Goal: Task Accomplishment & Management: Manage account settings

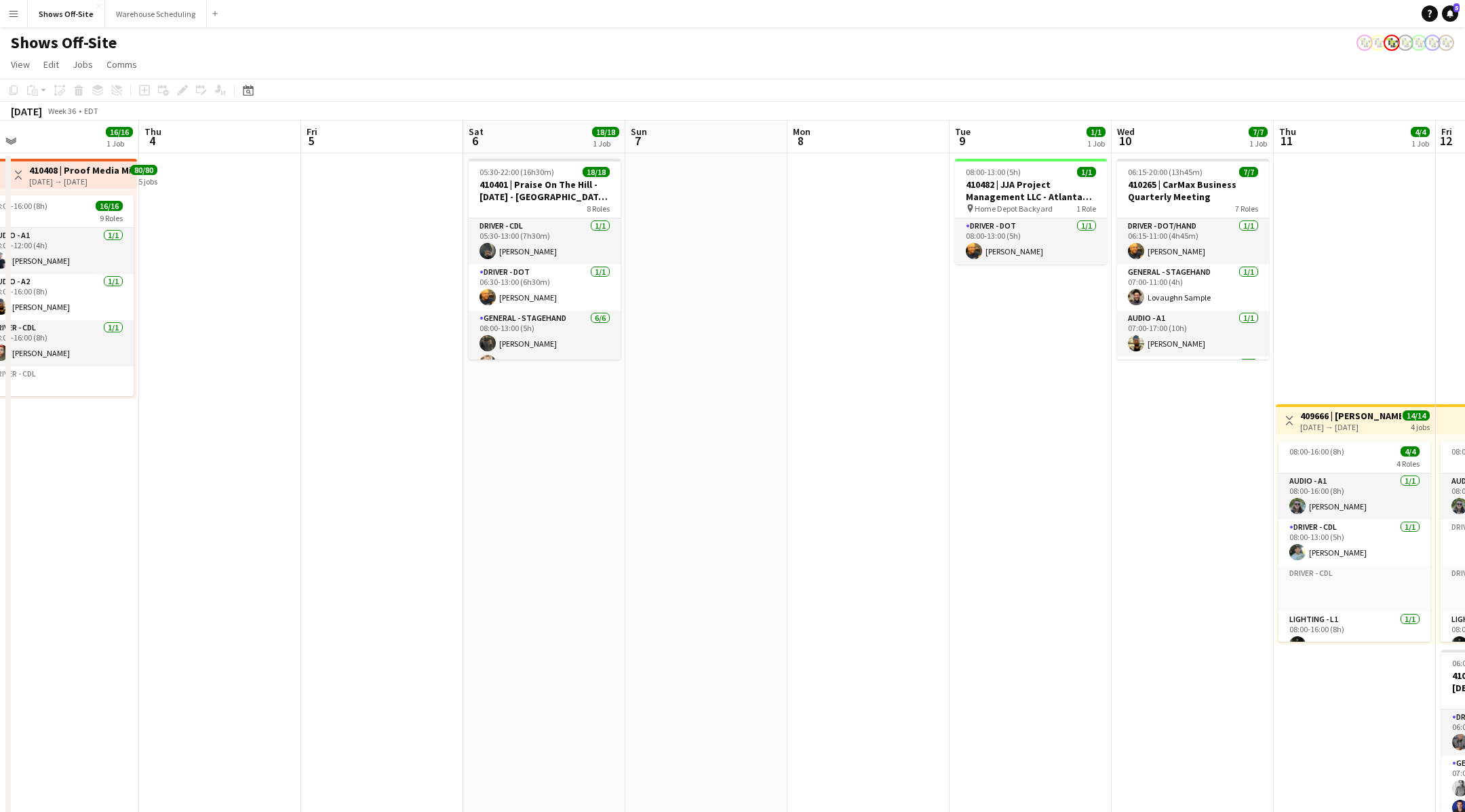
scroll to position [0, 408]
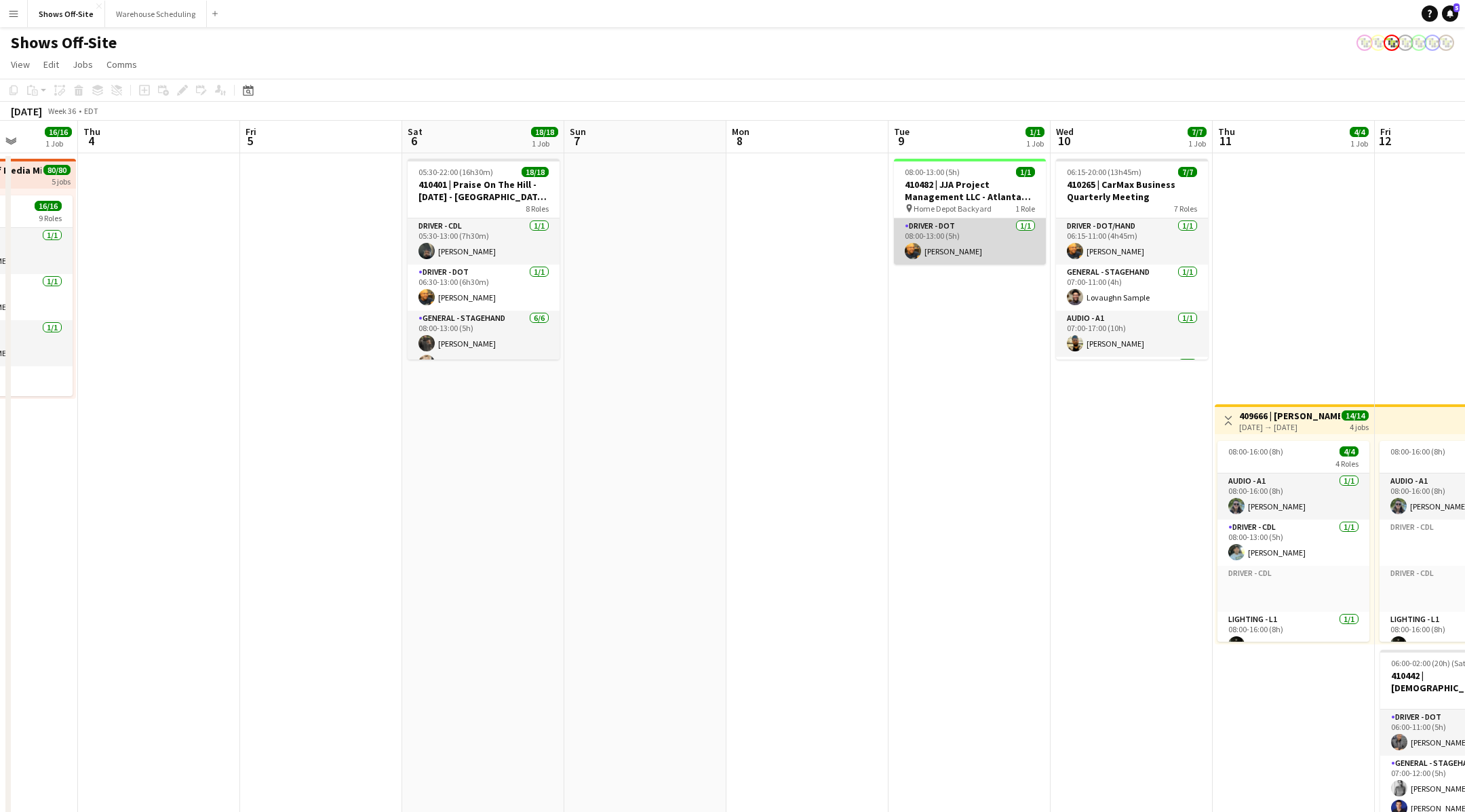
click at [980, 245] on app-card-role "Driver - DOT [DATE] 08:00-13:00 (5h) [PERSON_NAME]" at bounding box center [969, 241] width 151 height 46
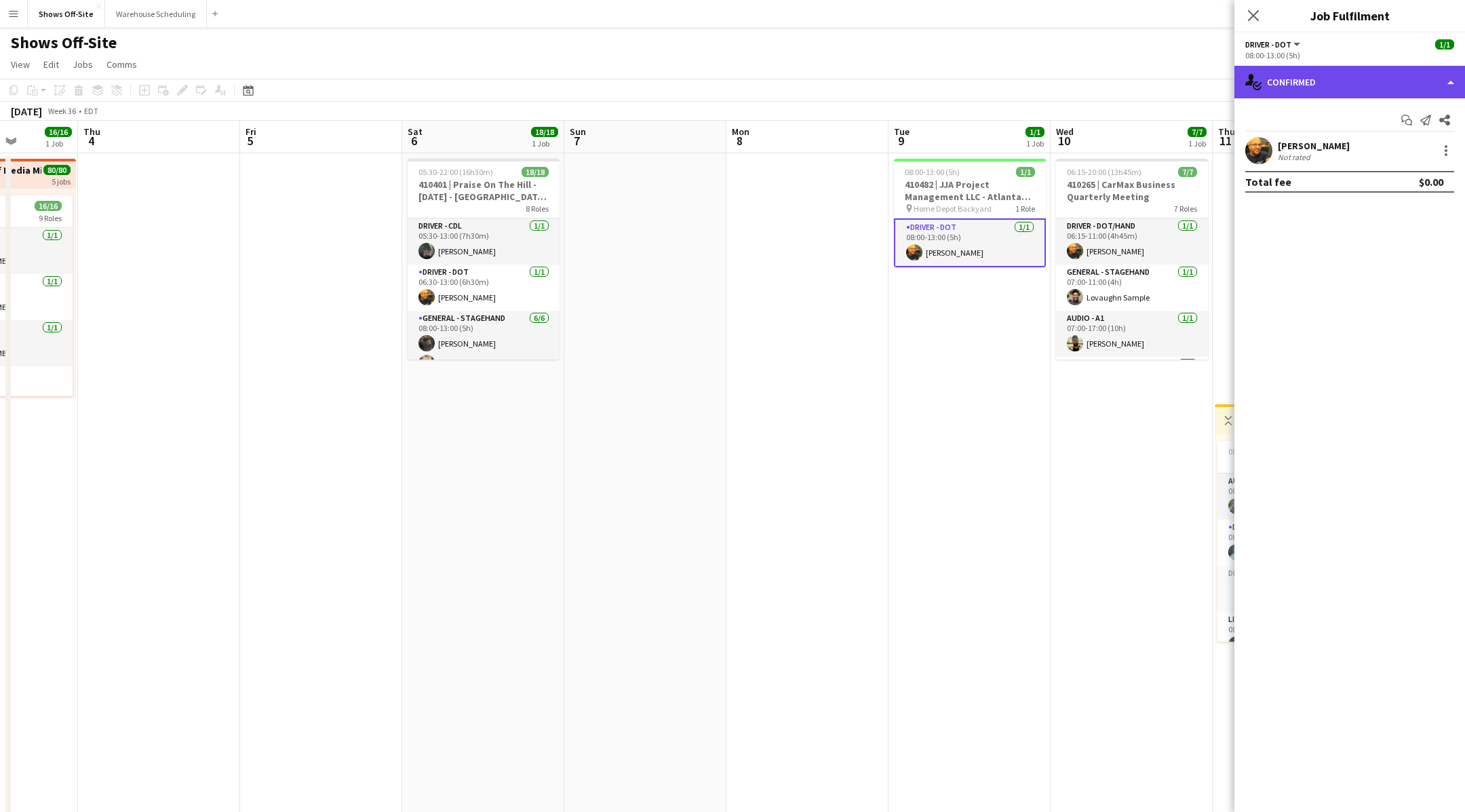
click at [1402, 86] on div "single-neutral-actions-check-2 Confirmed" at bounding box center [1349, 82] width 231 height 33
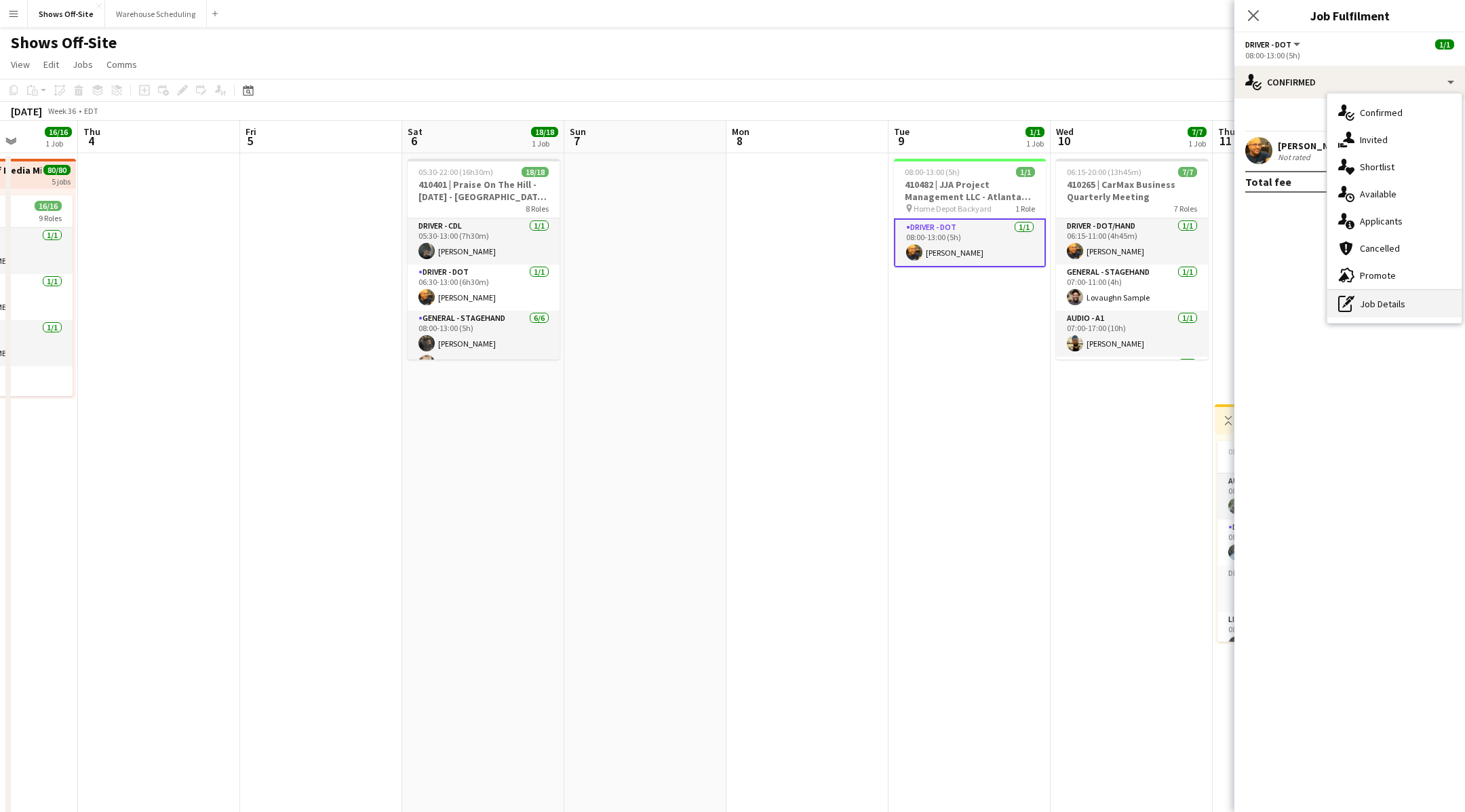
click at [1371, 300] on div "pen-write Job Details" at bounding box center [1394, 304] width 135 height 27
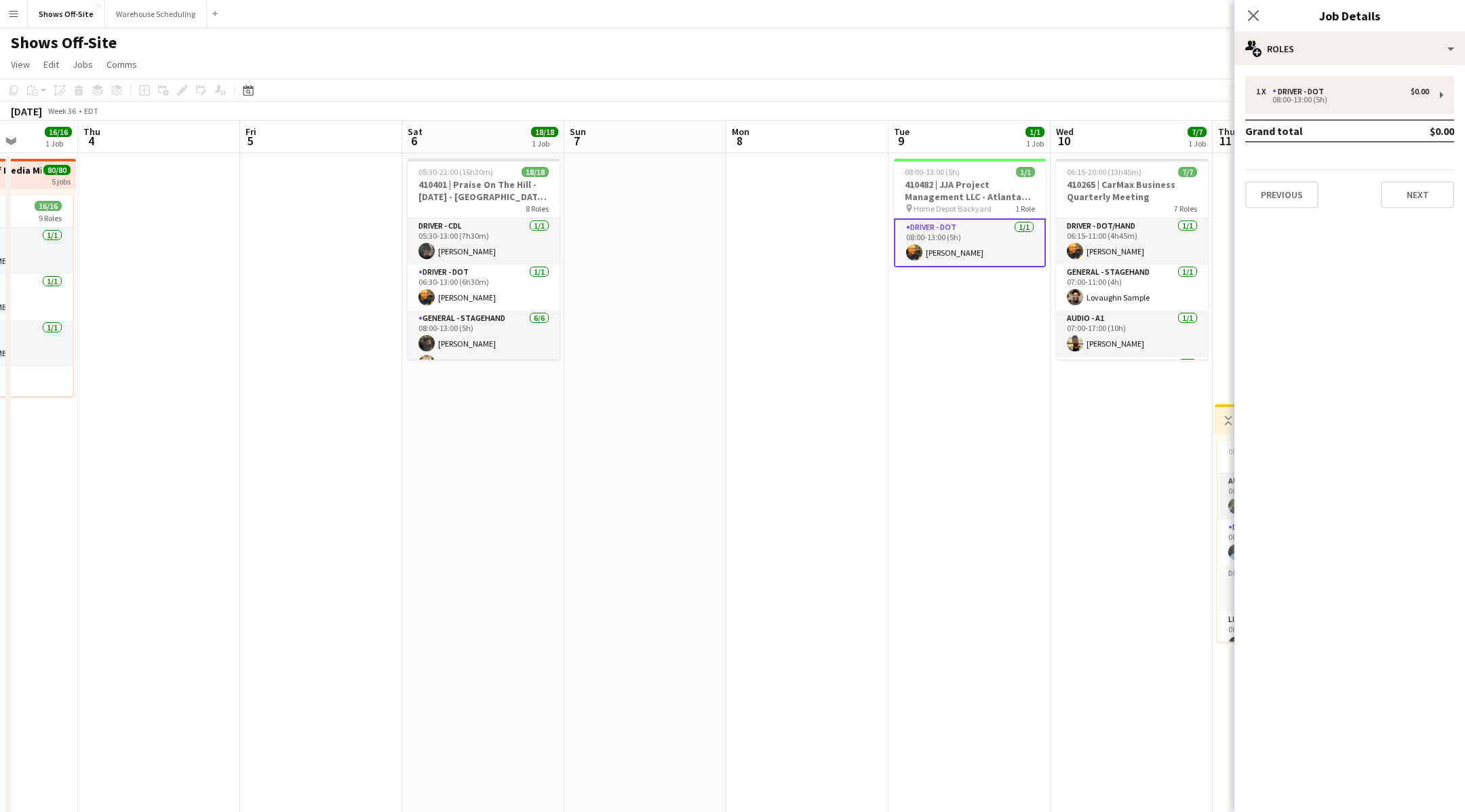
click at [1345, 117] on div "1 x Driver - DOT $0.00 08:00-13:00 (5h) Grand total $0.00 Previous Next" at bounding box center [1349, 142] width 231 height 133
click at [1352, 96] on div "08:00-13:00 (5h)" at bounding box center [1343, 99] width 173 height 7
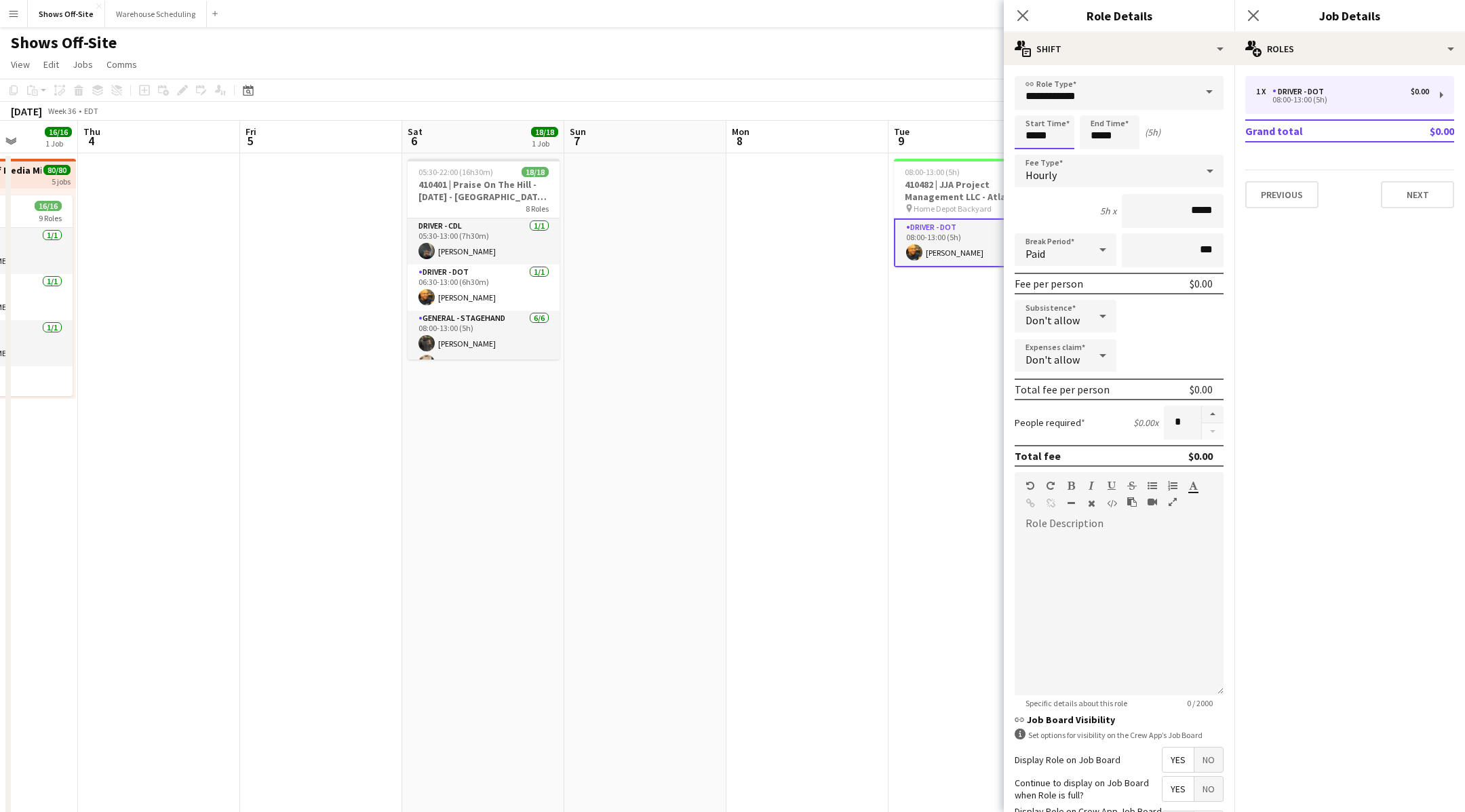
click at [1060, 127] on input "*****" at bounding box center [1043, 133] width 59 height 34
type input "*****"
click at [1033, 111] on div at bounding box center [1030, 108] width 27 height 13
click at [879, 400] on app-date-cell at bounding box center [807, 597] width 162 height 886
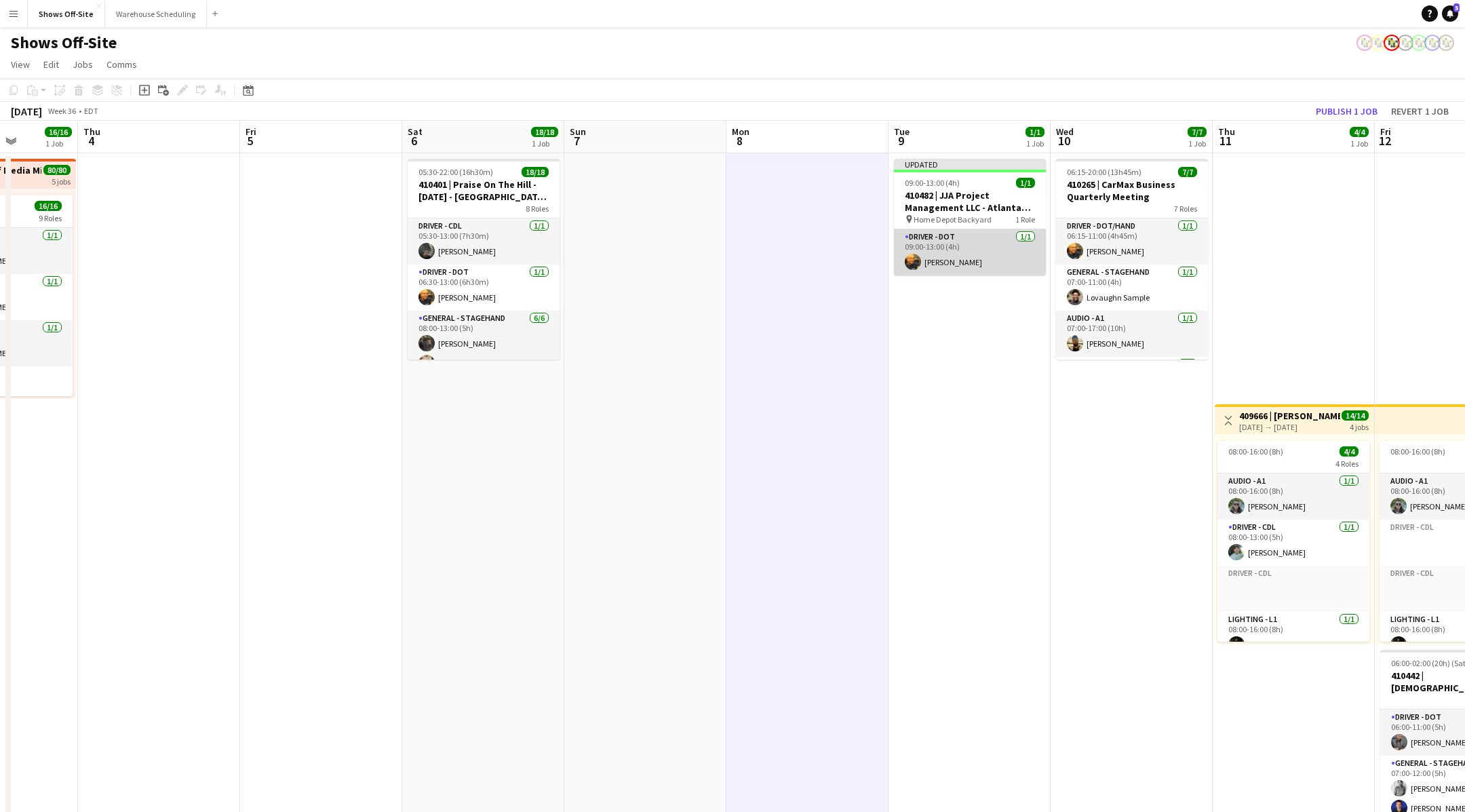
click at [964, 271] on app-card-role "Driver - DOT [DATE] 09:00-13:00 (4h) [PERSON_NAME]" at bounding box center [969, 252] width 151 height 46
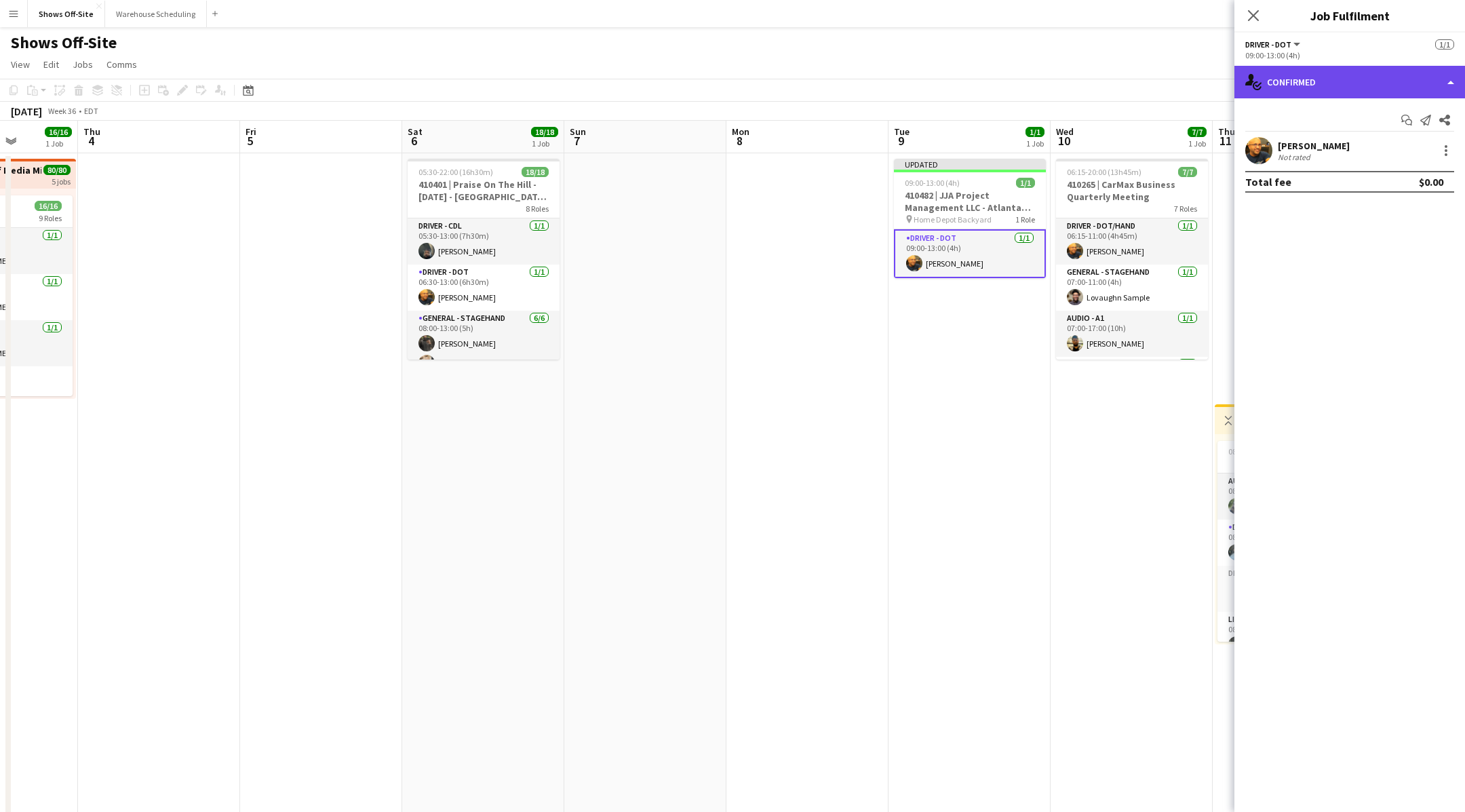
click at [1346, 92] on div "single-neutral-actions-check-2 Confirmed" at bounding box center [1349, 82] width 231 height 33
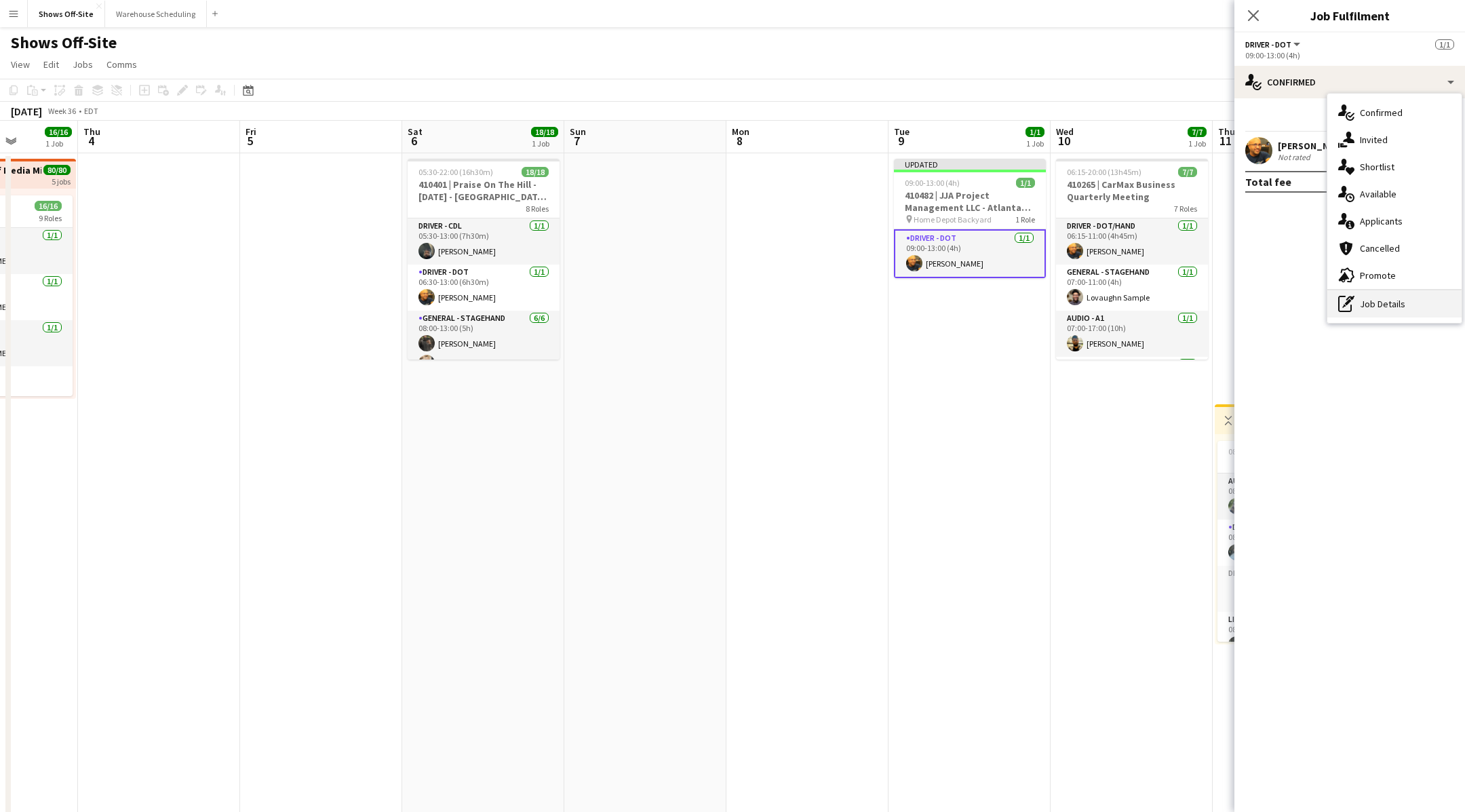
click at [1346, 295] on icon "pen-write" at bounding box center [1346, 303] width 16 height 16
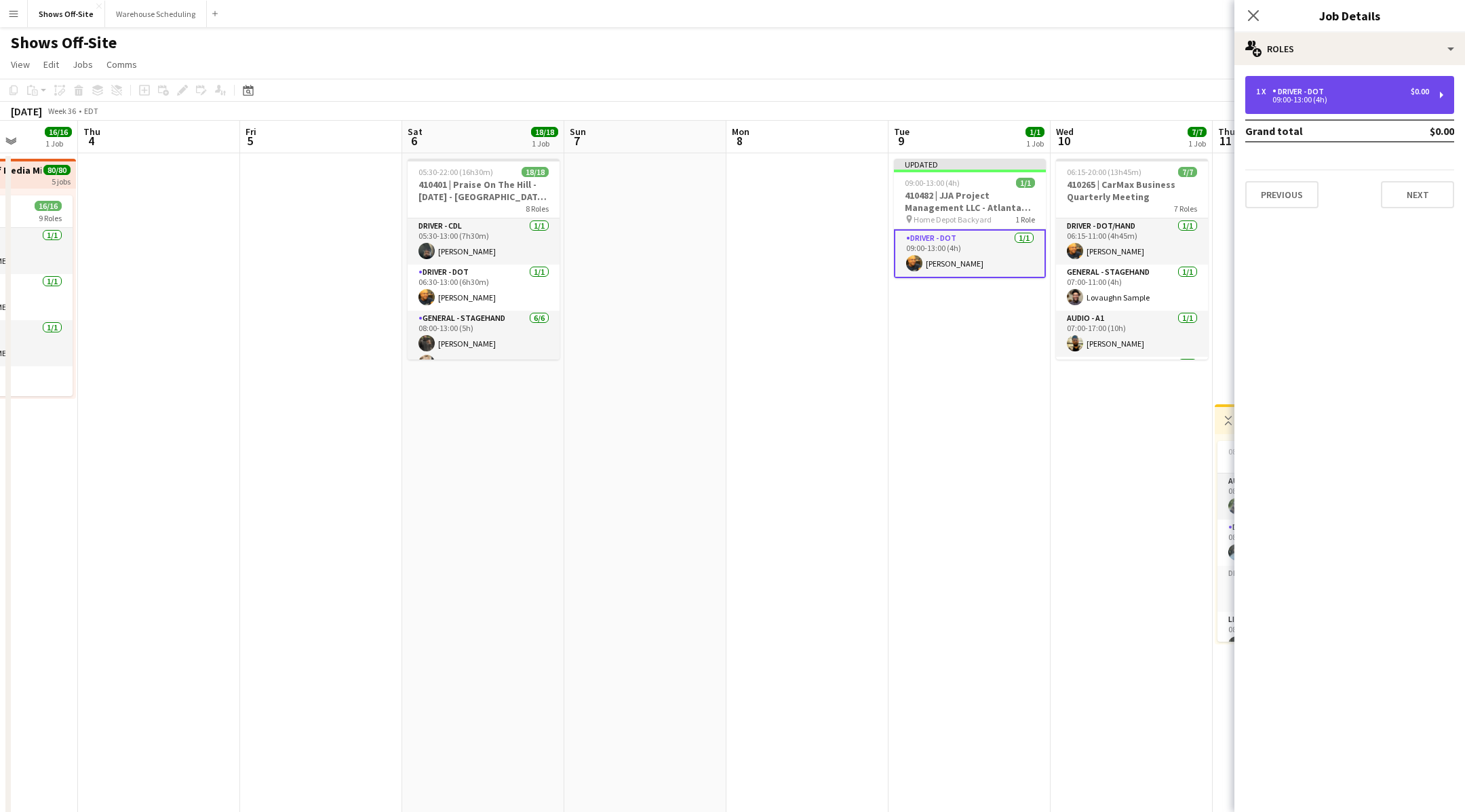
click at [1332, 110] on div "1 x Driver - DOT $0.00 09:00-13:00 (4h)" at bounding box center [1349, 95] width 209 height 38
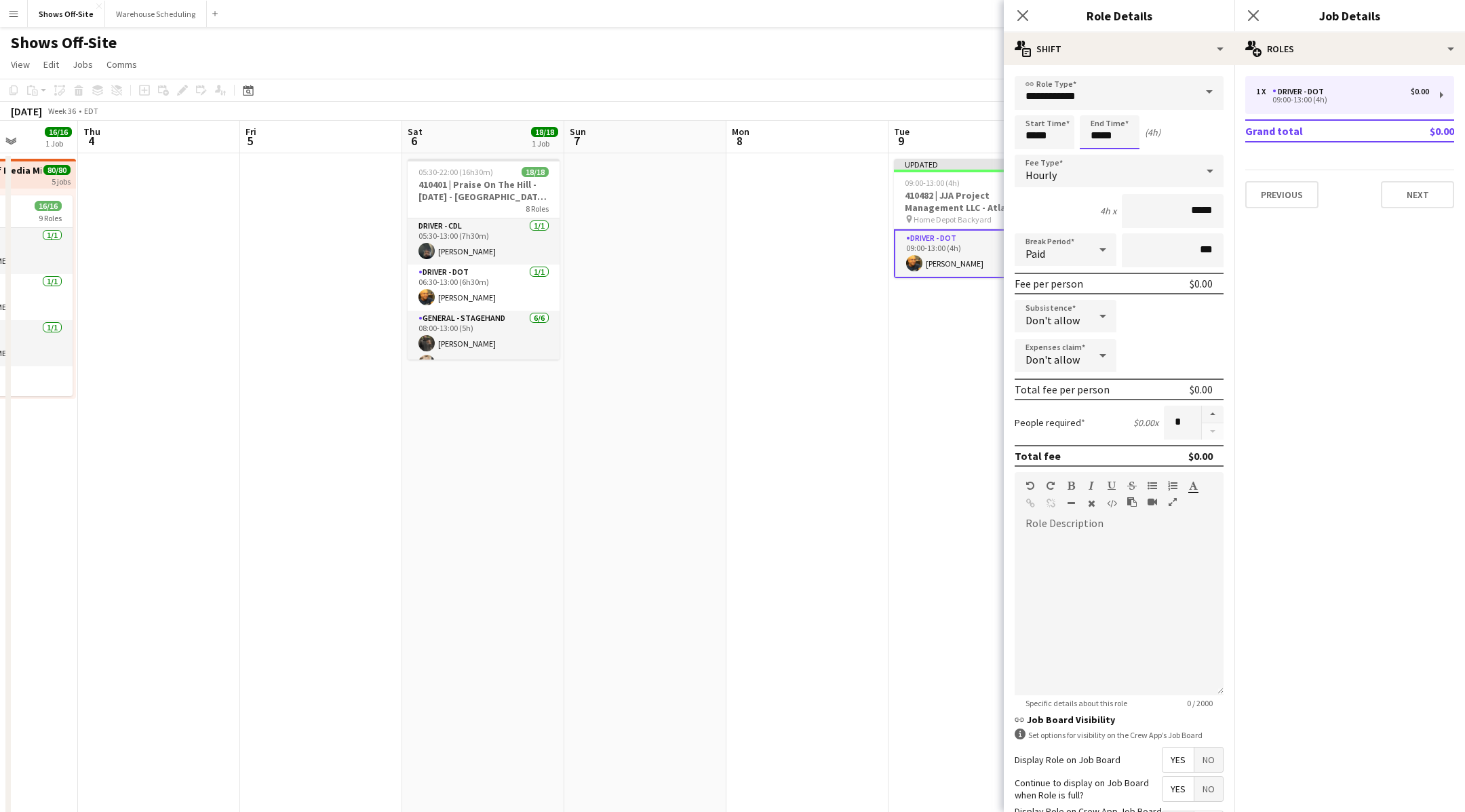
click at [1119, 130] on input "*****" at bounding box center [1109, 133] width 59 height 34
click at [1120, 106] on div at bounding box center [1123, 108] width 27 height 13
click at [1124, 154] on div at bounding box center [1123, 156] width 27 height 13
type input "*****"
click at [1099, 107] on div at bounding box center [1095, 108] width 27 height 13
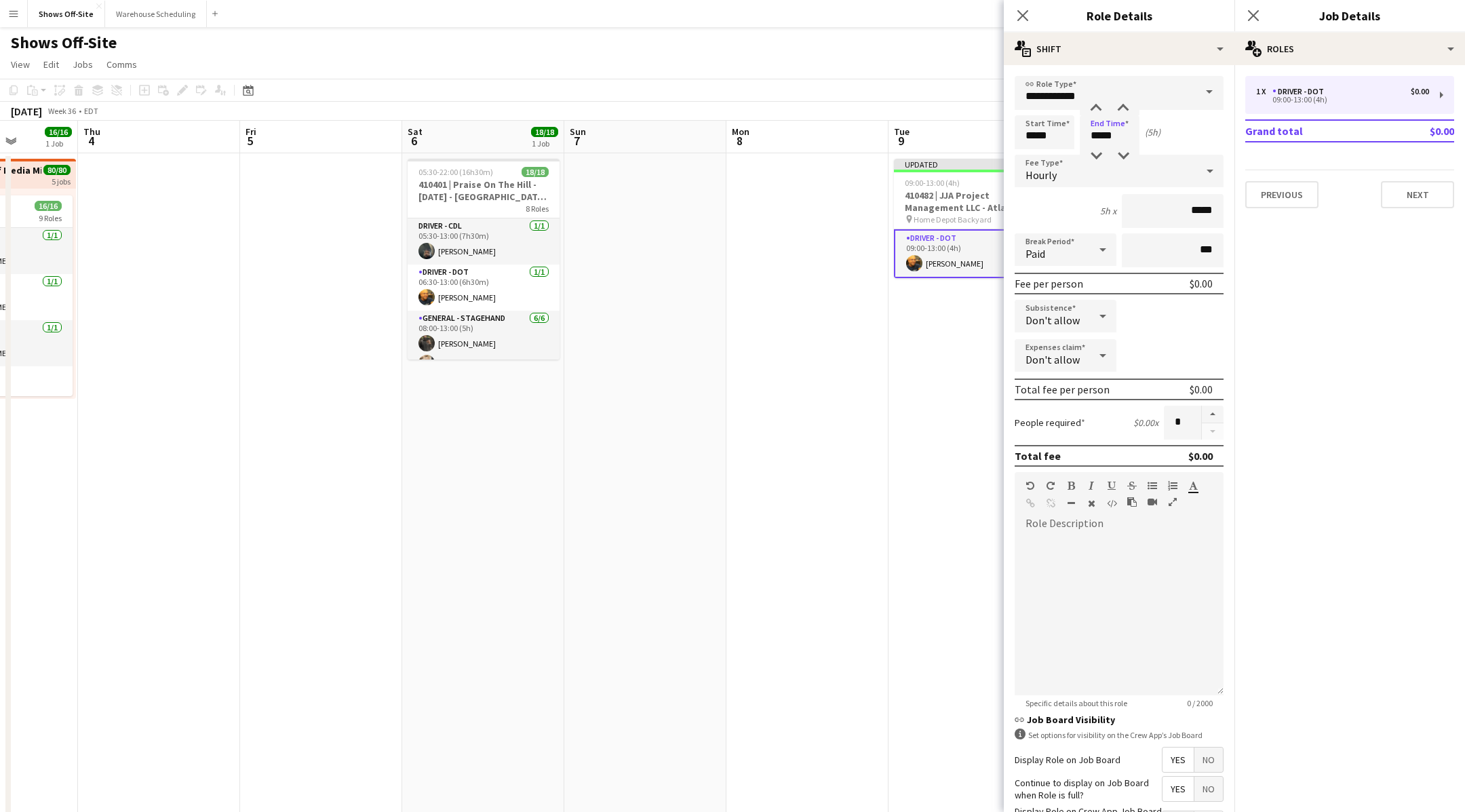
click at [879, 459] on app-date-cell at bounding box center [807, 597] width 162 height 886
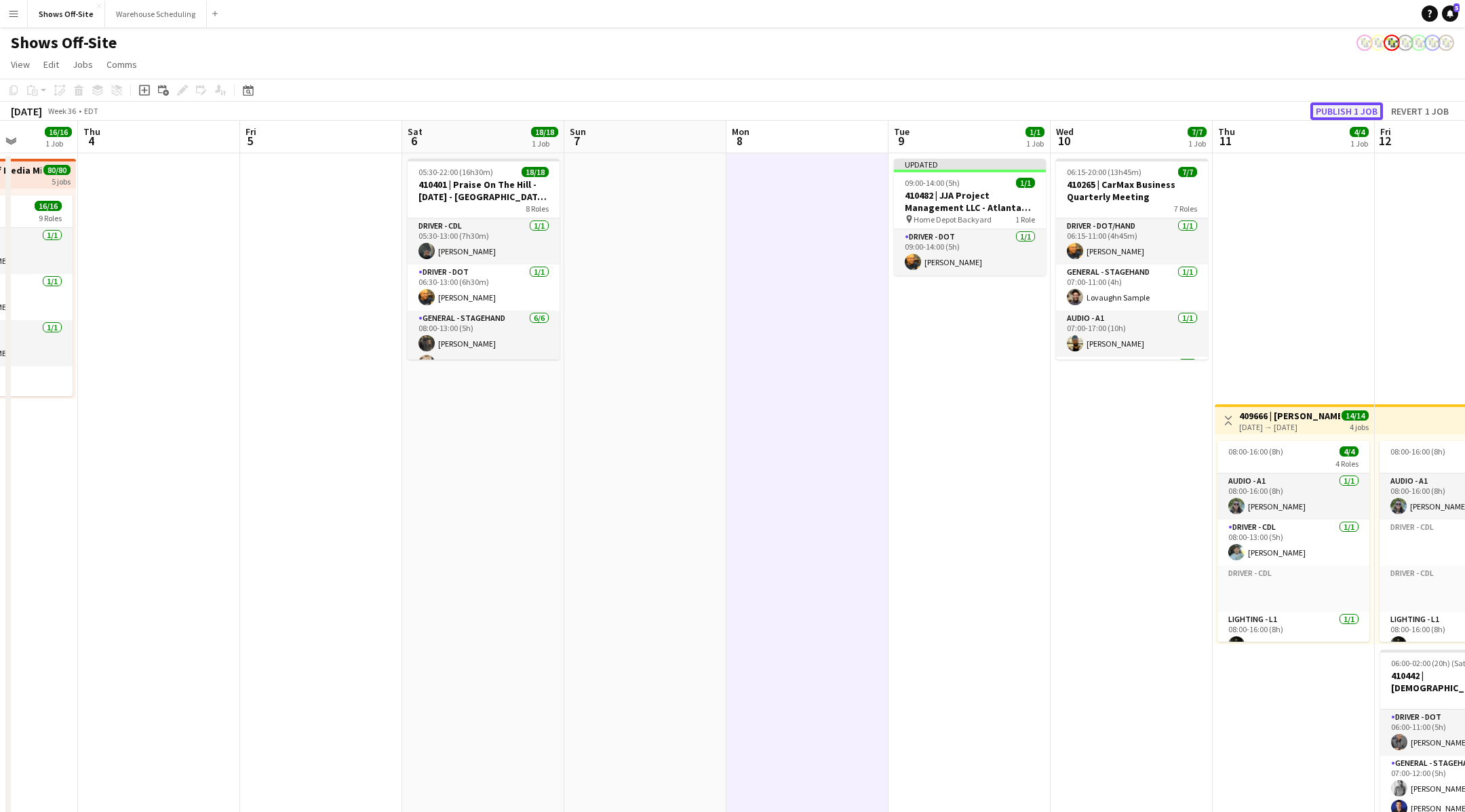
click at [1354, 112] on button "Publish 1 job" at bounding box center [1346, 111] width 72 height 18
